Goal: Navigation & Orientation: Find specific page/section

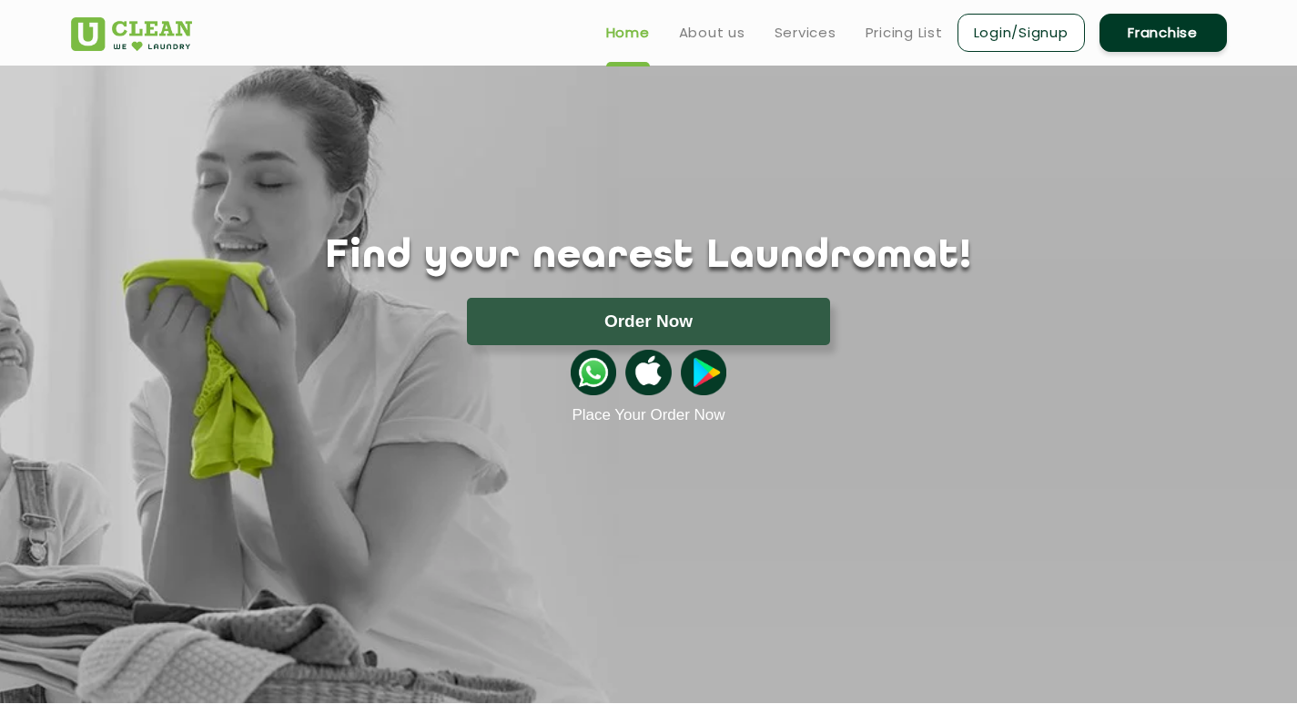
click at [1166, 28] on link "Franchise" at bounding box center [1163, 33] width 127 height 38
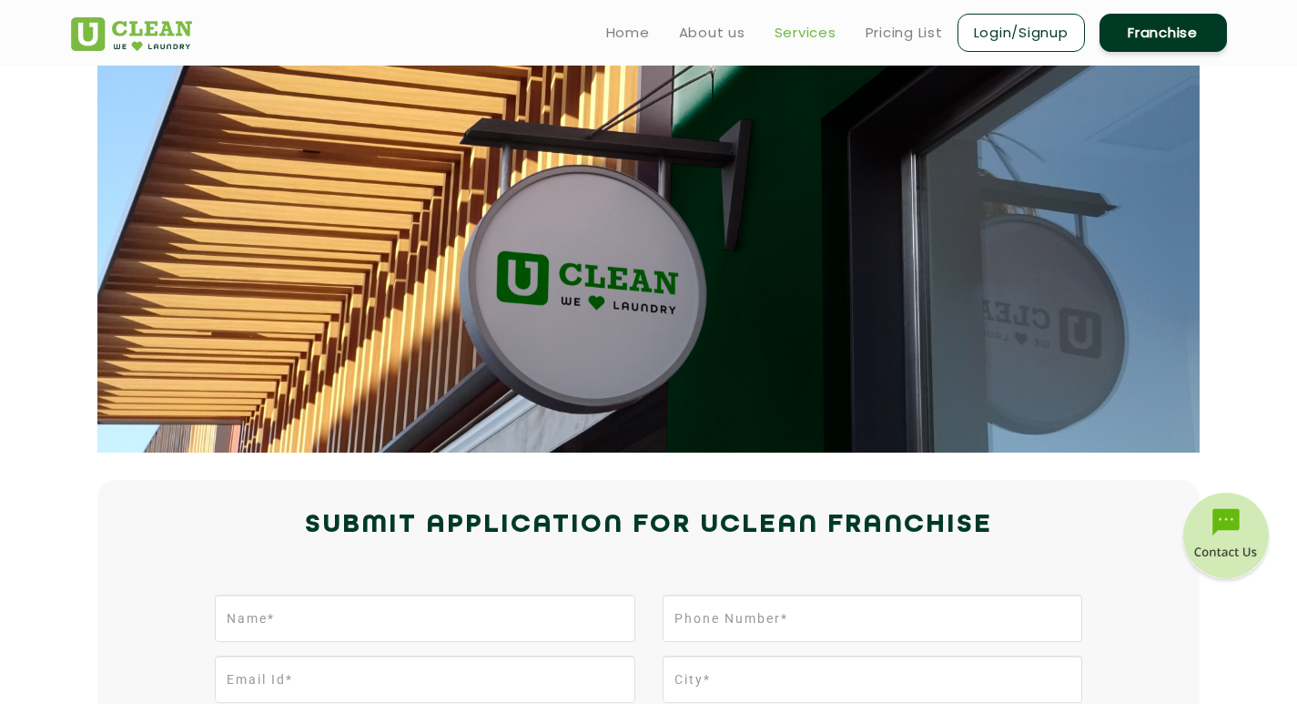
click at [816, 28] on link "Services" at bounding box center [806, 33] width 62 height 22
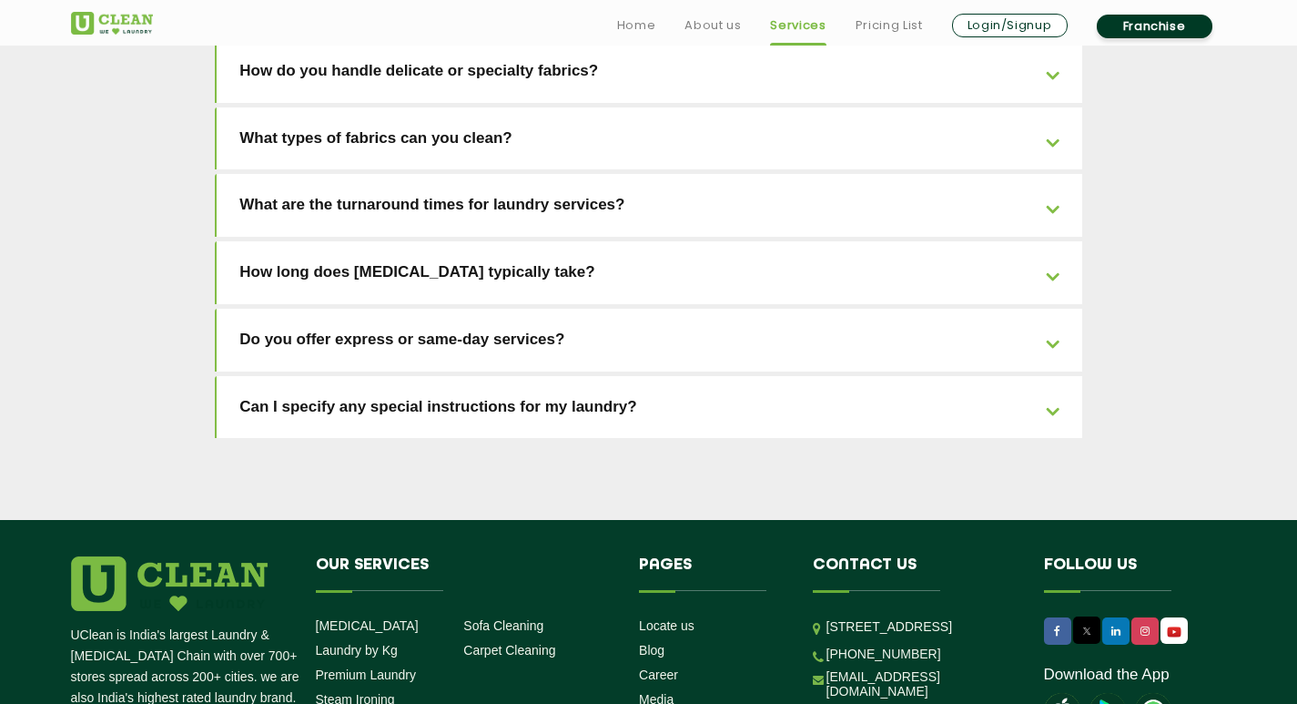
scroll to position [4102, 0]
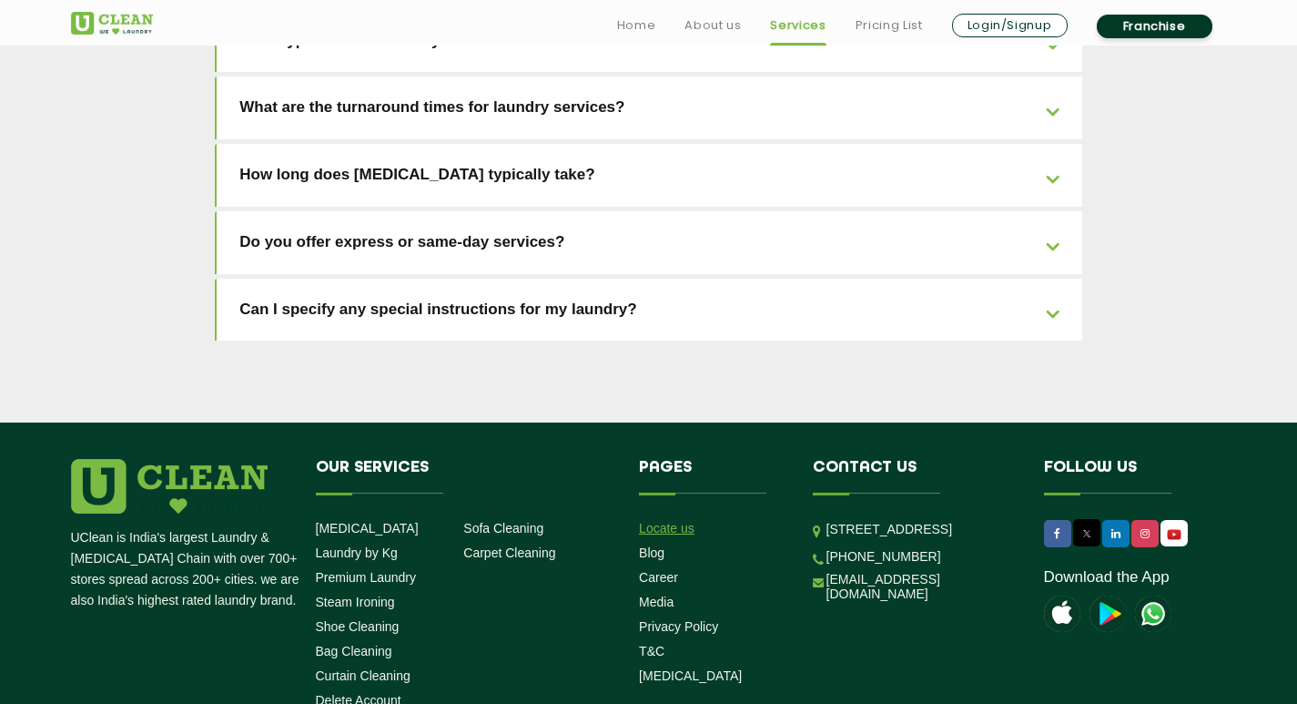
click at [671, 521] on link "Locate us" at bounding box center [667, 528] width 56 height 15
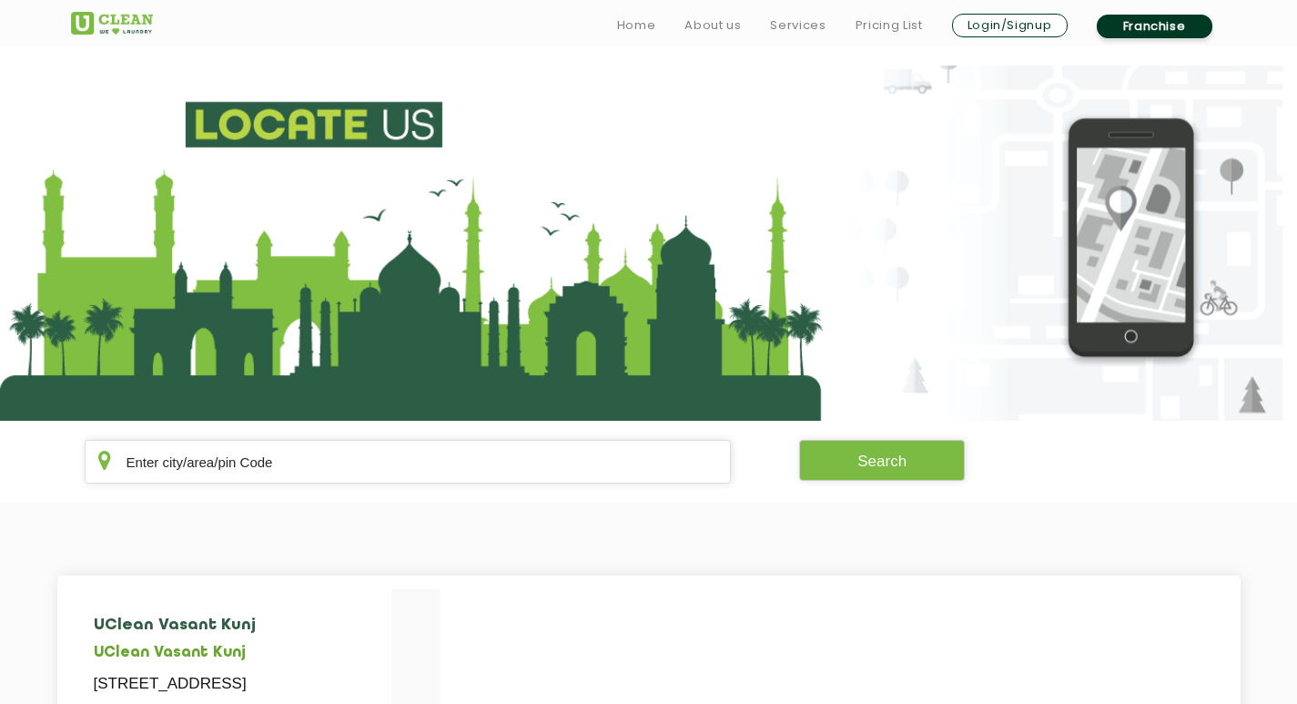
scroll to position [91, 0]
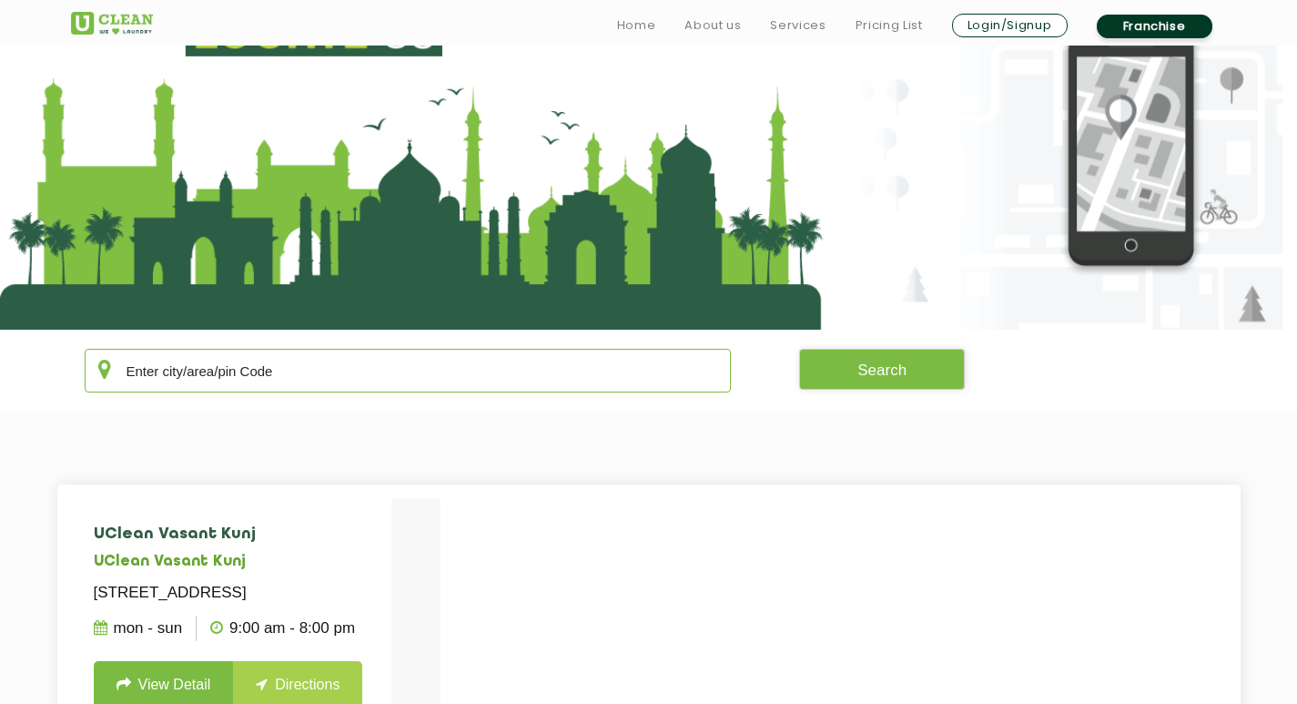
click at [320, 376] on input "text" at bounding box center [408, 371] width 647 height 44
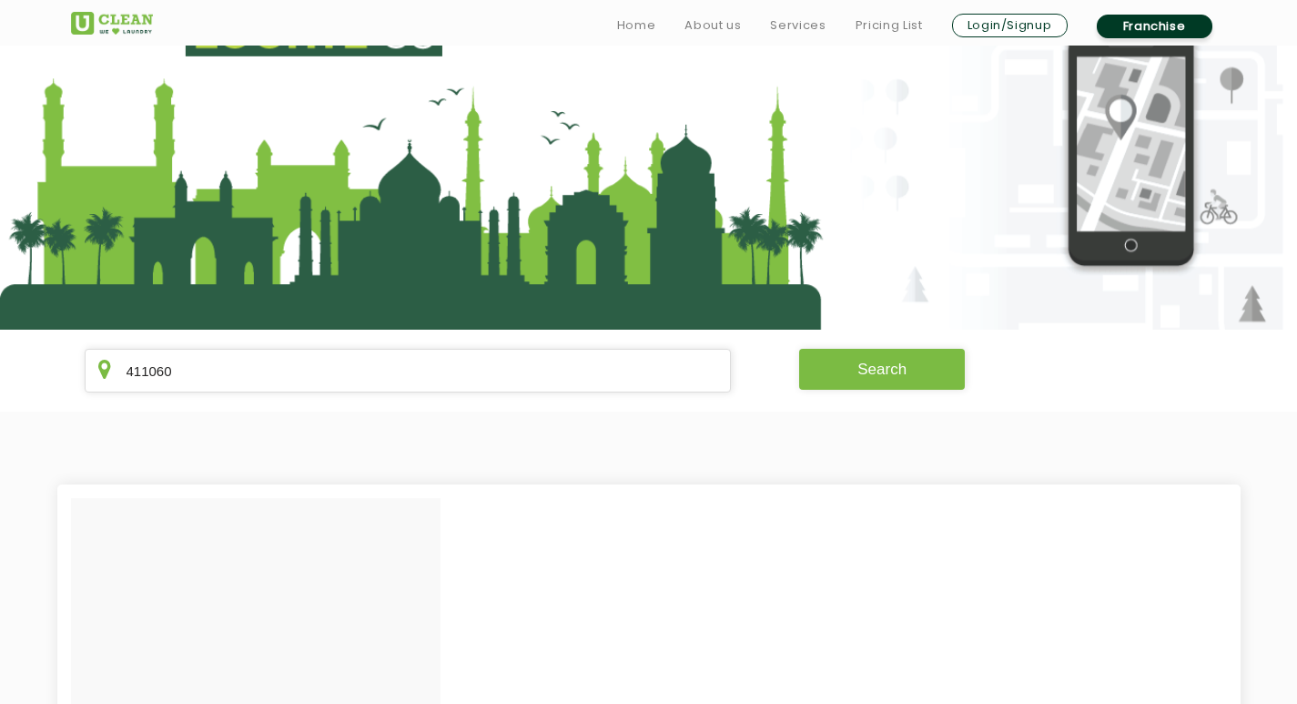
click at [881, 378] on button "Search" at bounding box center [882, 369] width 166 height 41
drag, startPoint x: 189, startPoint y: 364, endPoint x: 760, endPoint y: 388, distance: 571.2
click at [15, 376] on section "411060 Search" at bounding box center [648, 371] width 1297 height 82
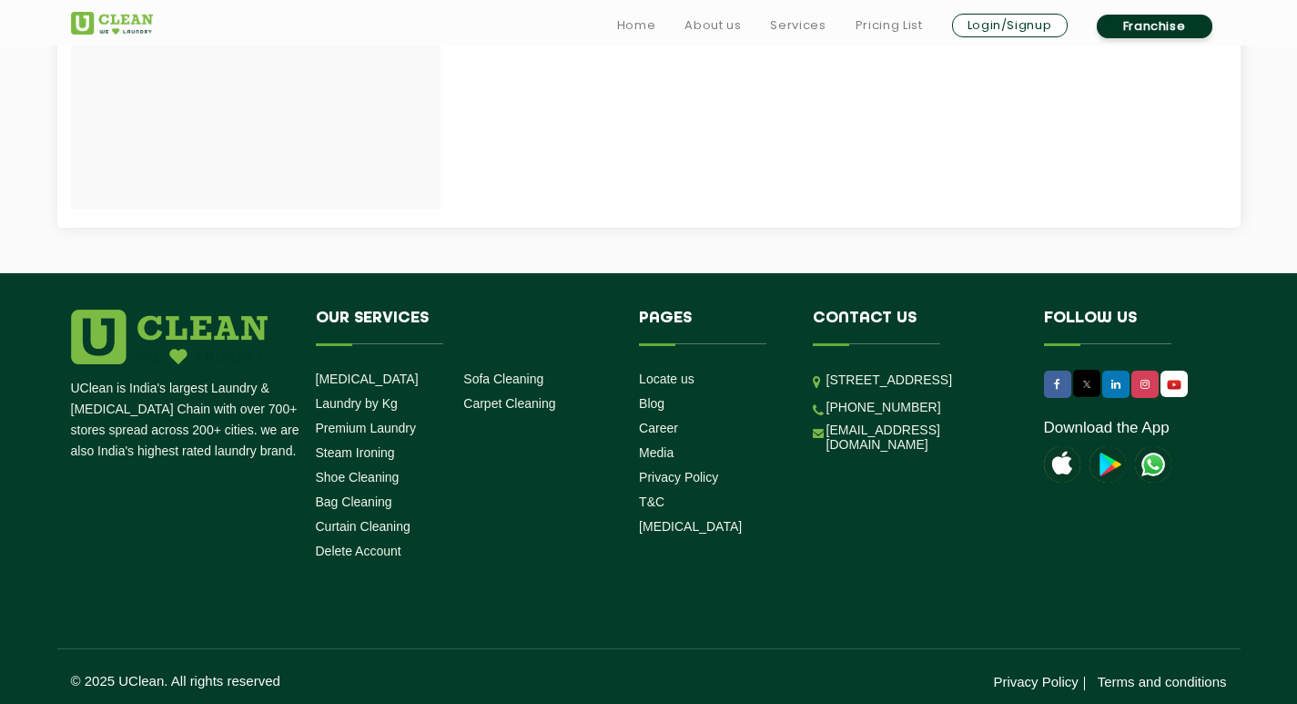
scroll to position [1084, 0]
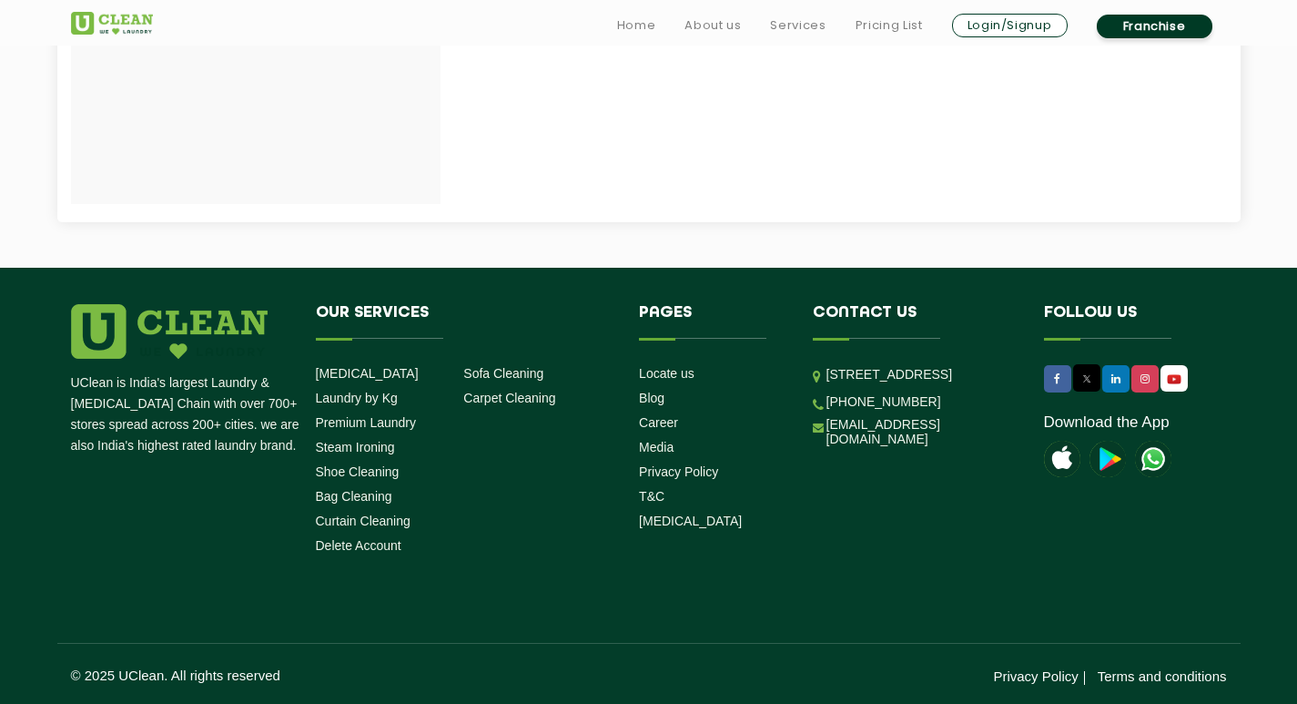
type input "411048"
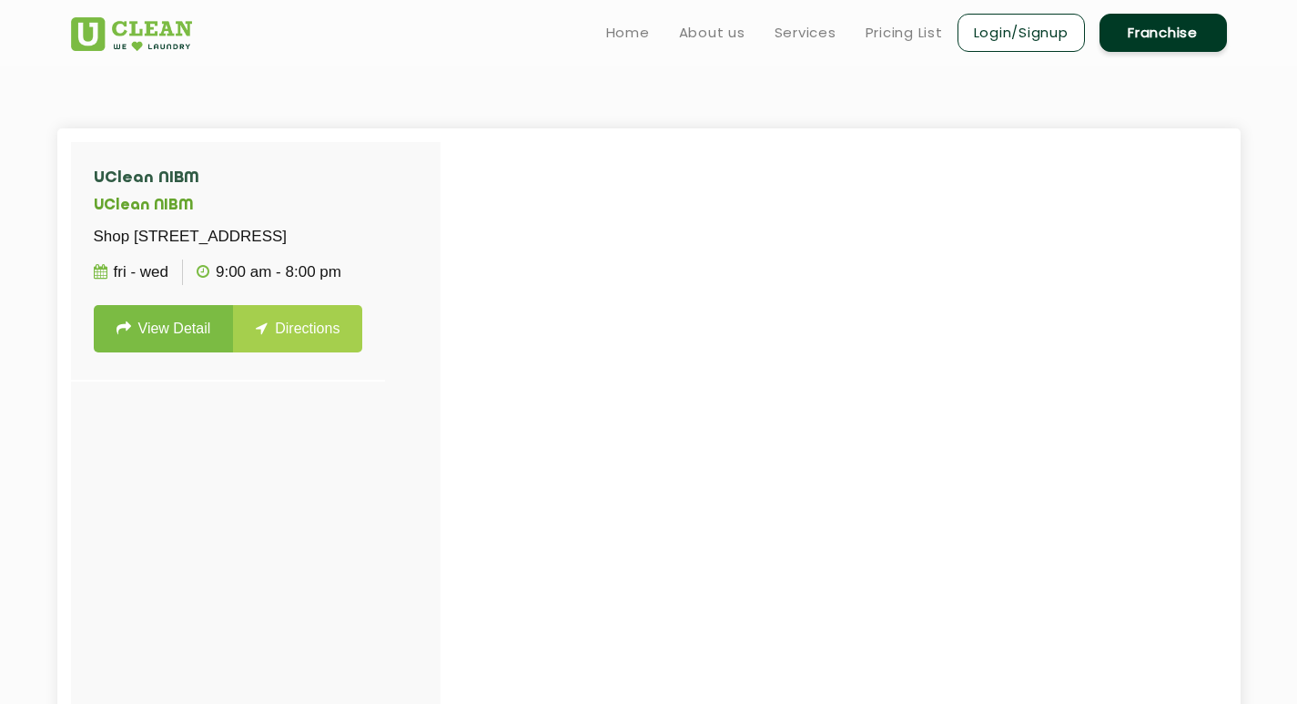
scroll to position [0, 0]
